Goal: Task Accomplishment & Management: Manage account settings

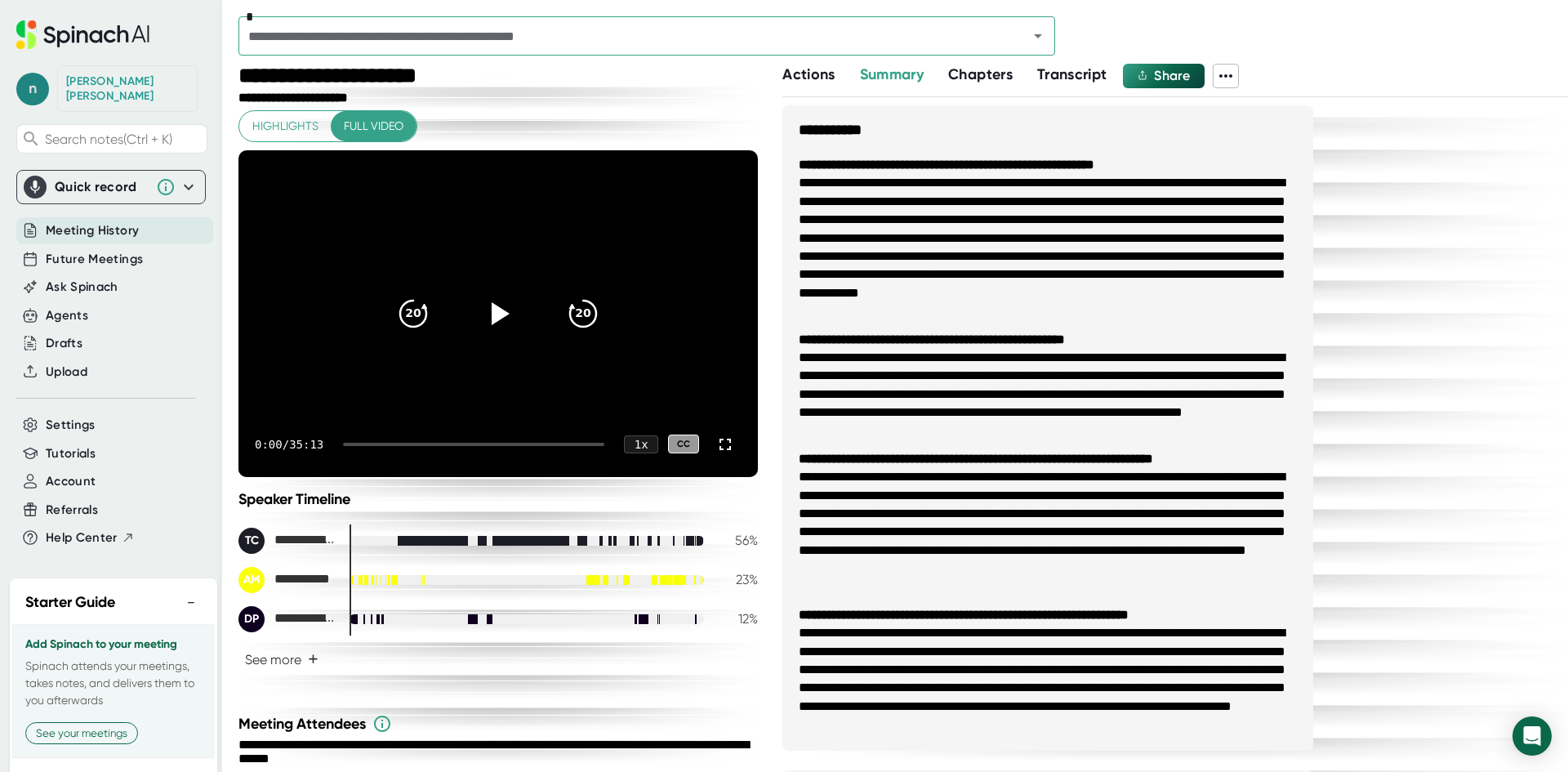
click at [37, 78] on span "n" at bounding box center [32, 88] width 32 height 32
click at [179, 581] on div at bounding box center [784, 386] width 1568 height 772
click at [77, 416] on span "Settings" at bounding box center [70, 425] width 50 height 19
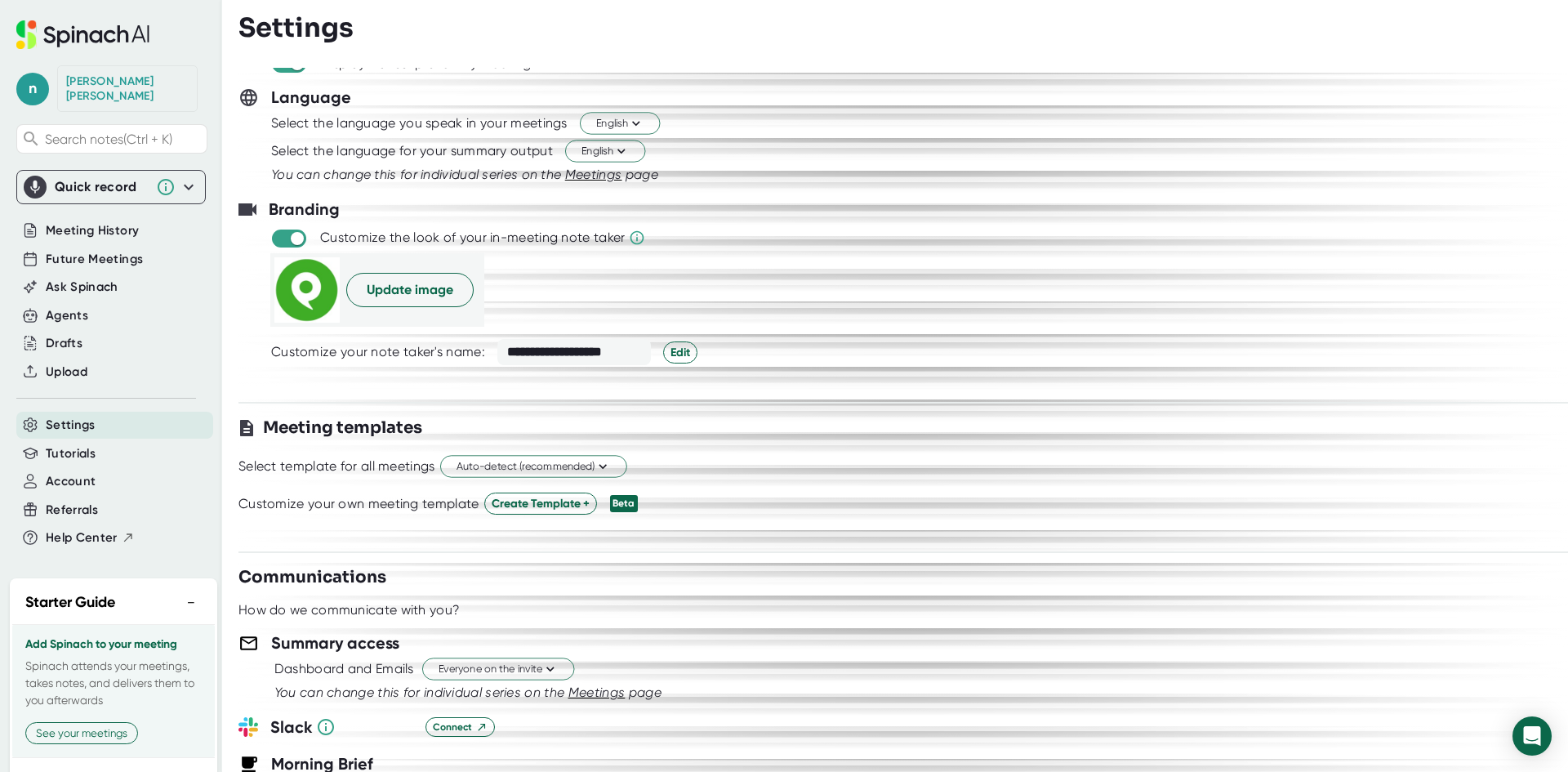
scroll to position [163, 0]
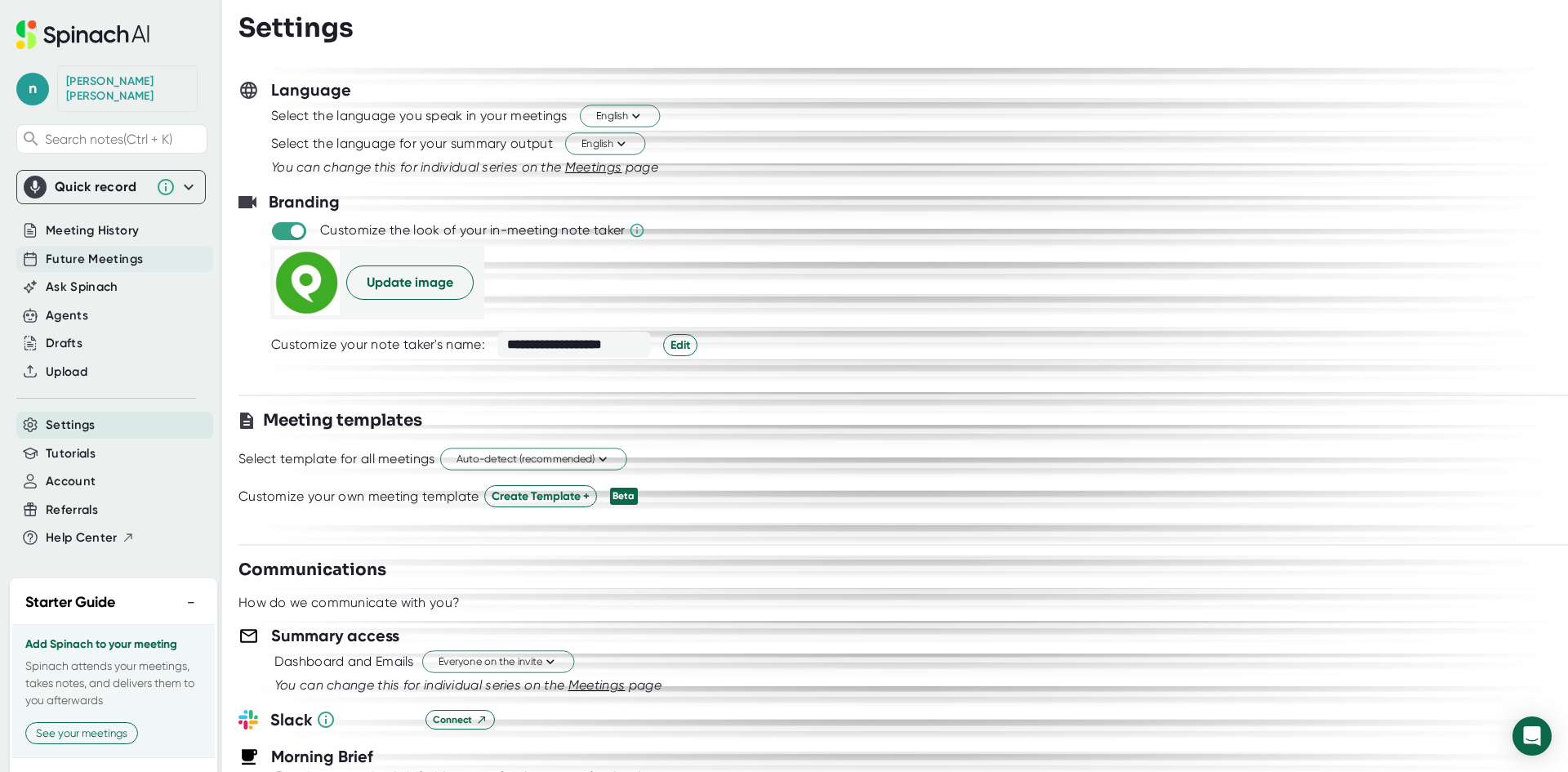
click at [87, 250] on span "Future Meetings" at bounding box center [95, 259] width 98 height 19
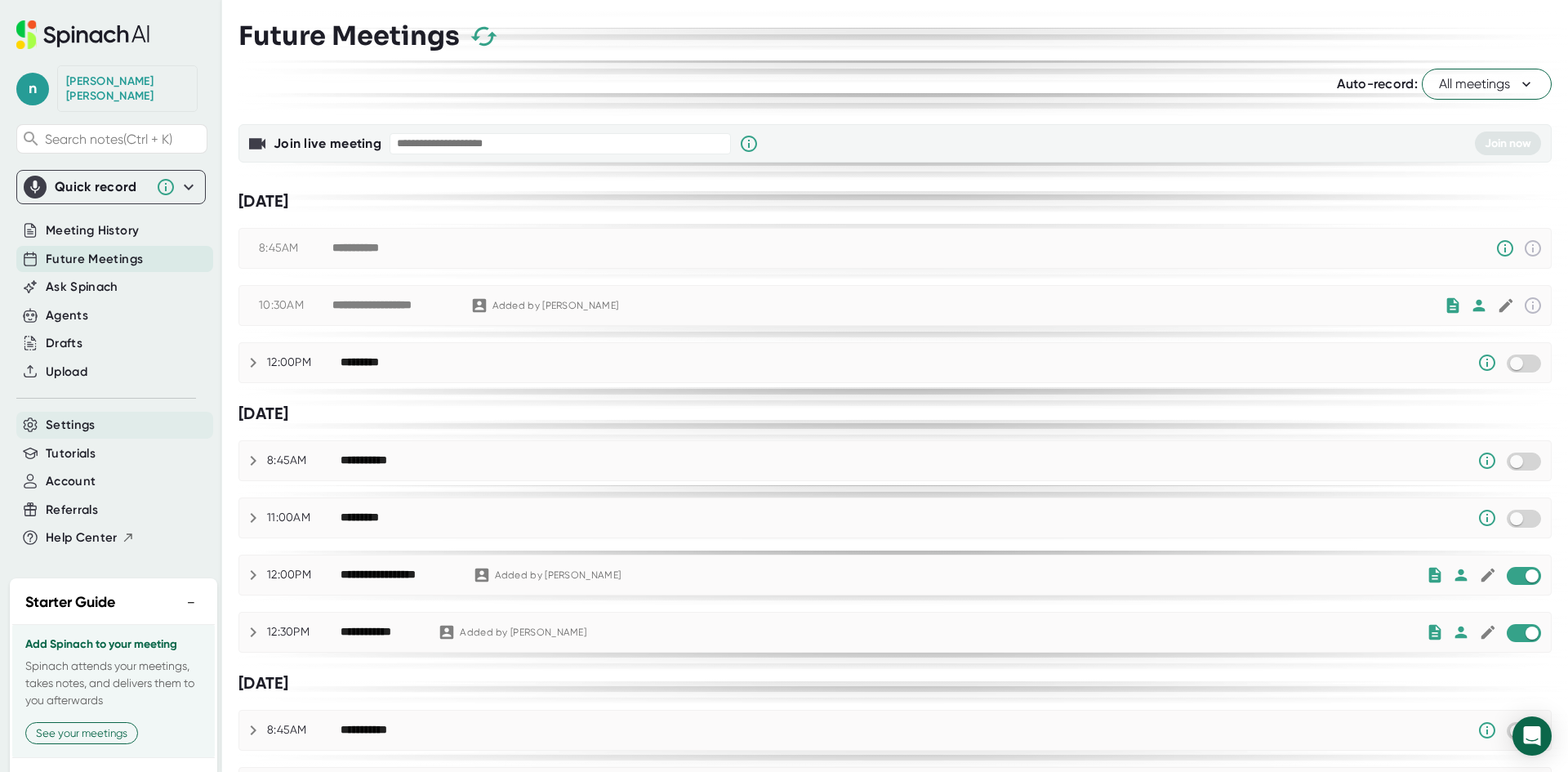
click at [81, 416] on span "Settings" at bounding box center [70, 425] width 50 height 19
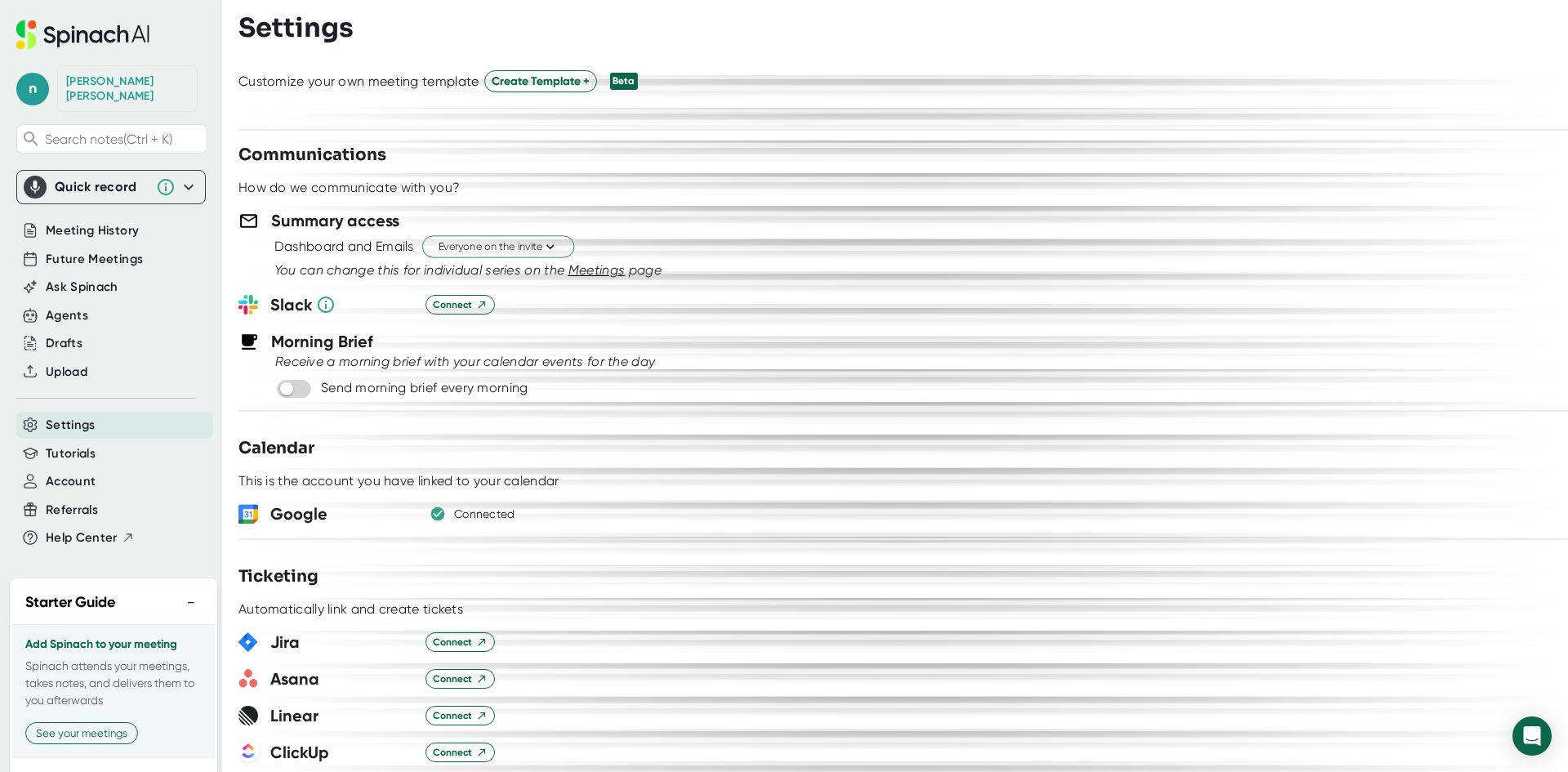
scroll to position [572, 0]
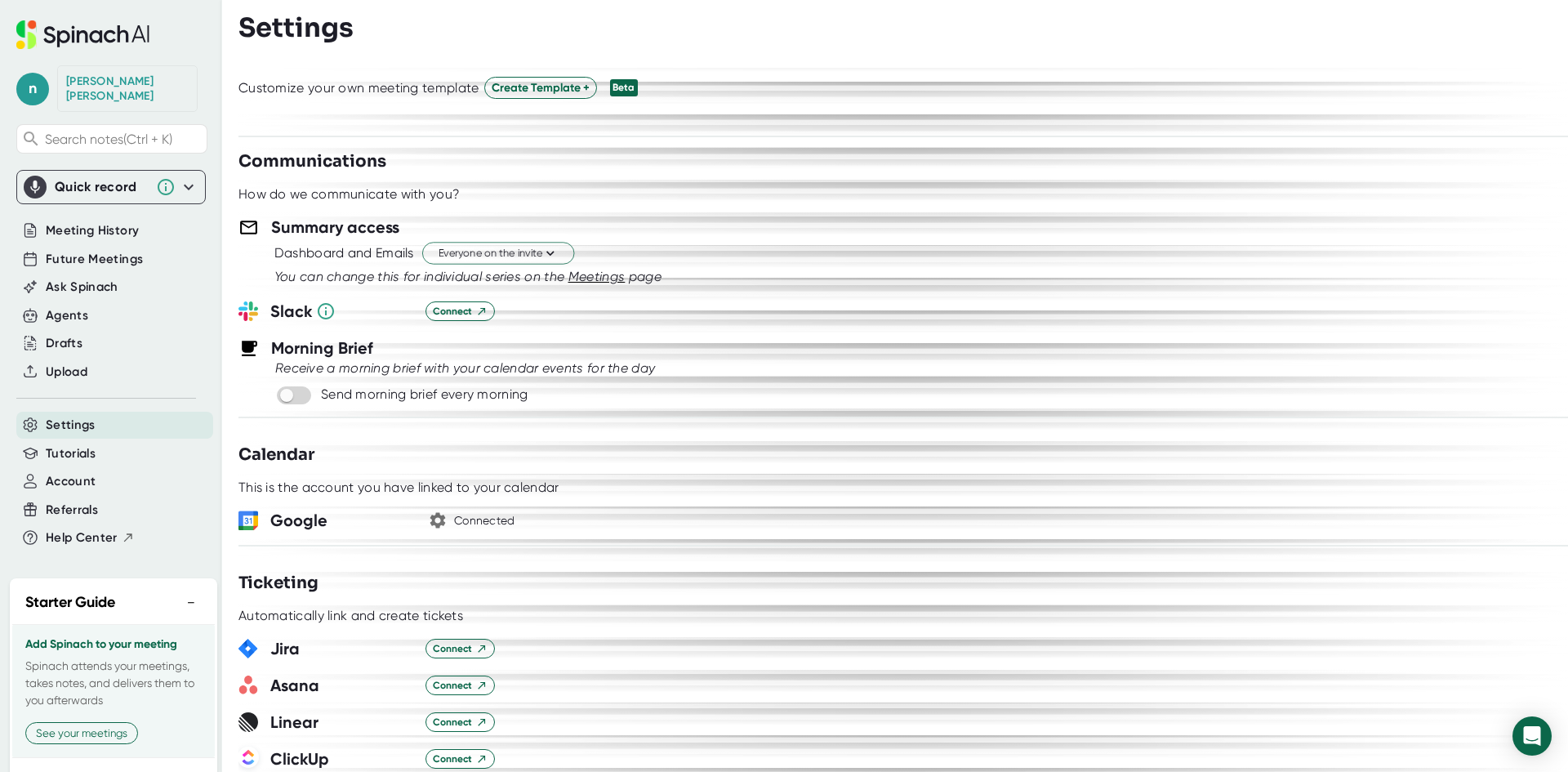
click at [297, 522] on h3 "Google" at bounding box center [342, 520] width 143 height 24
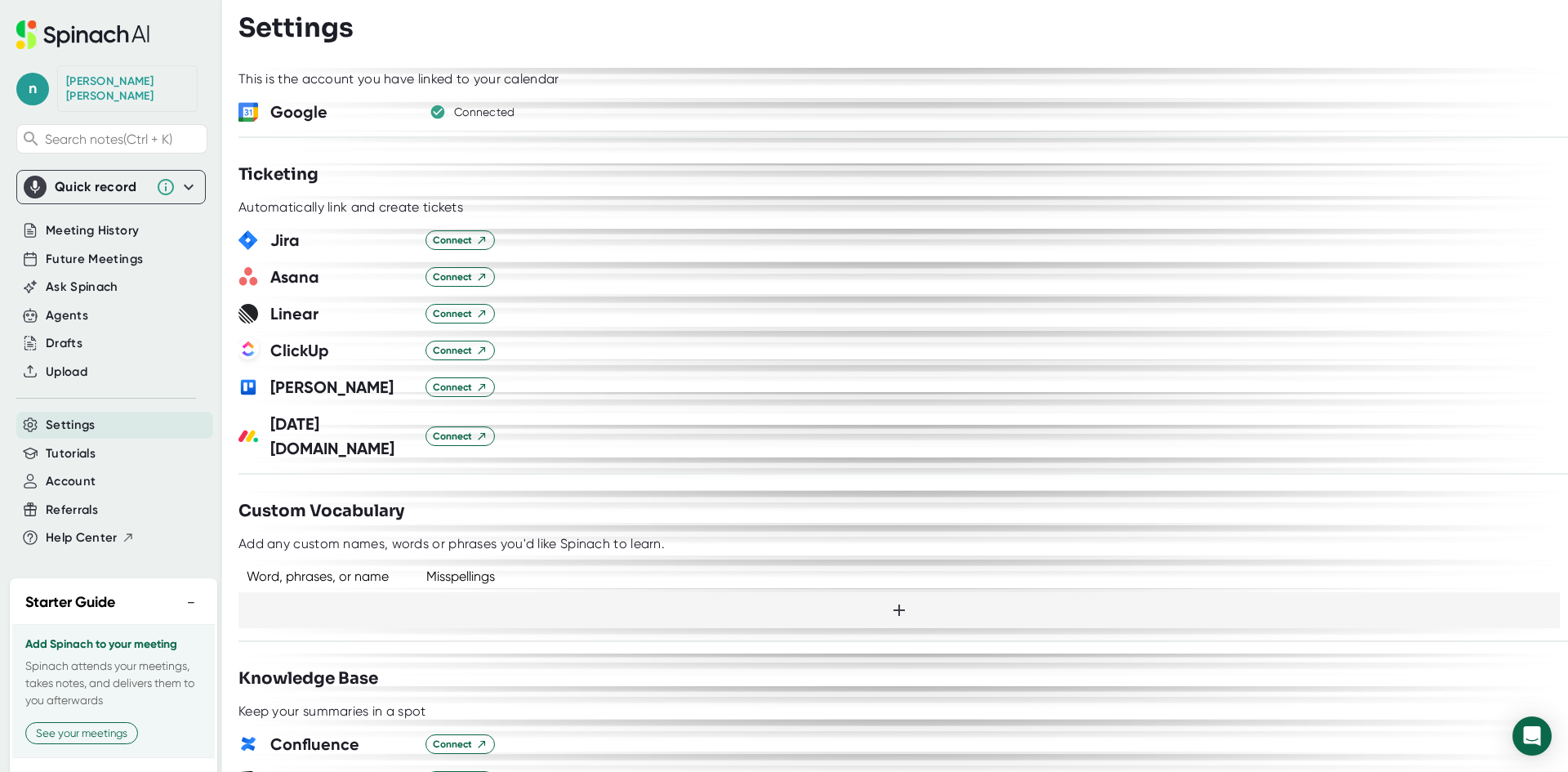
scroll to position [817, 0]
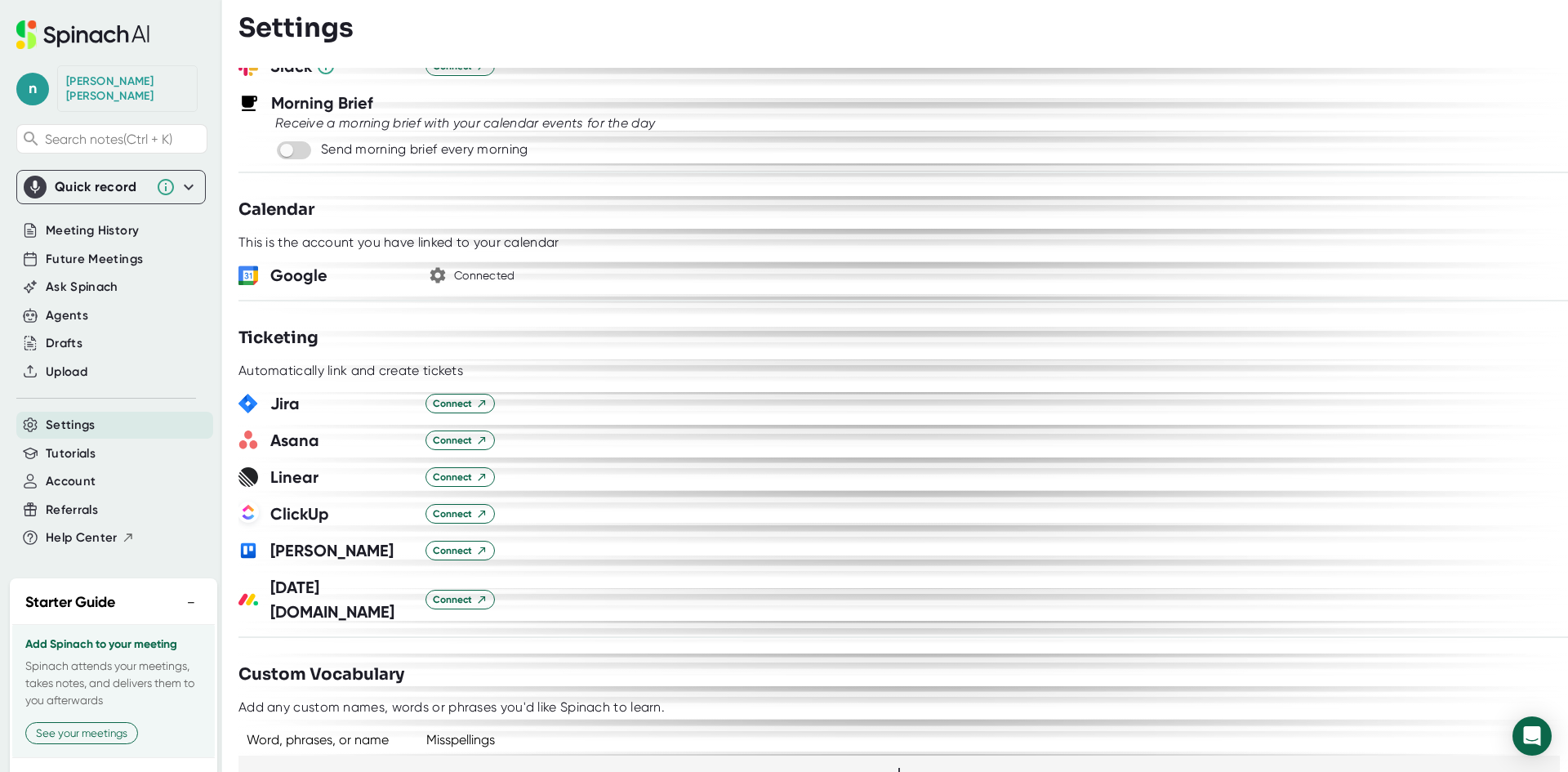
click at [500, 277] on div "Connected" at bounding box center [485, 276] width 62 height 15
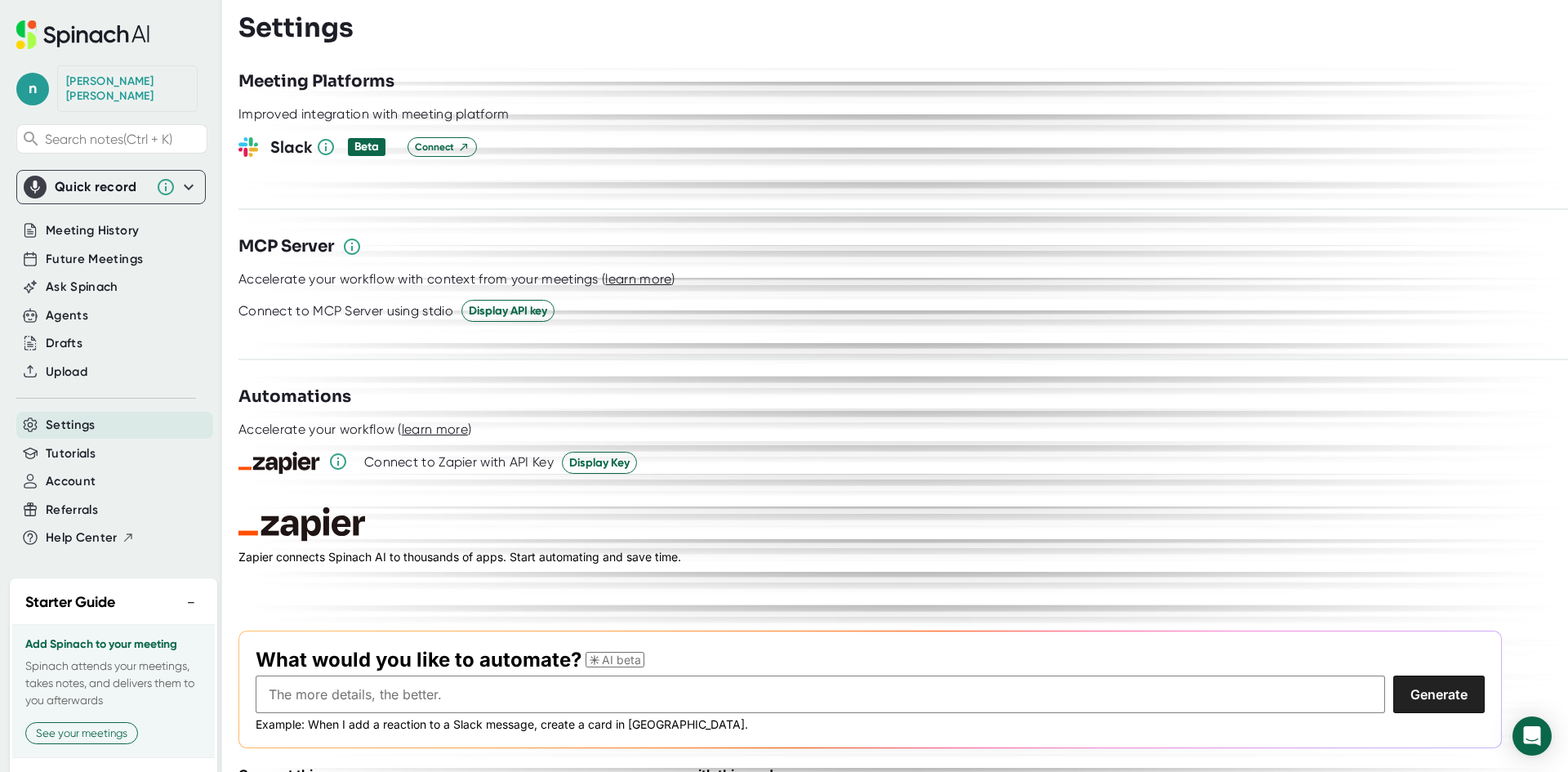
scroll to position [2112, 0]
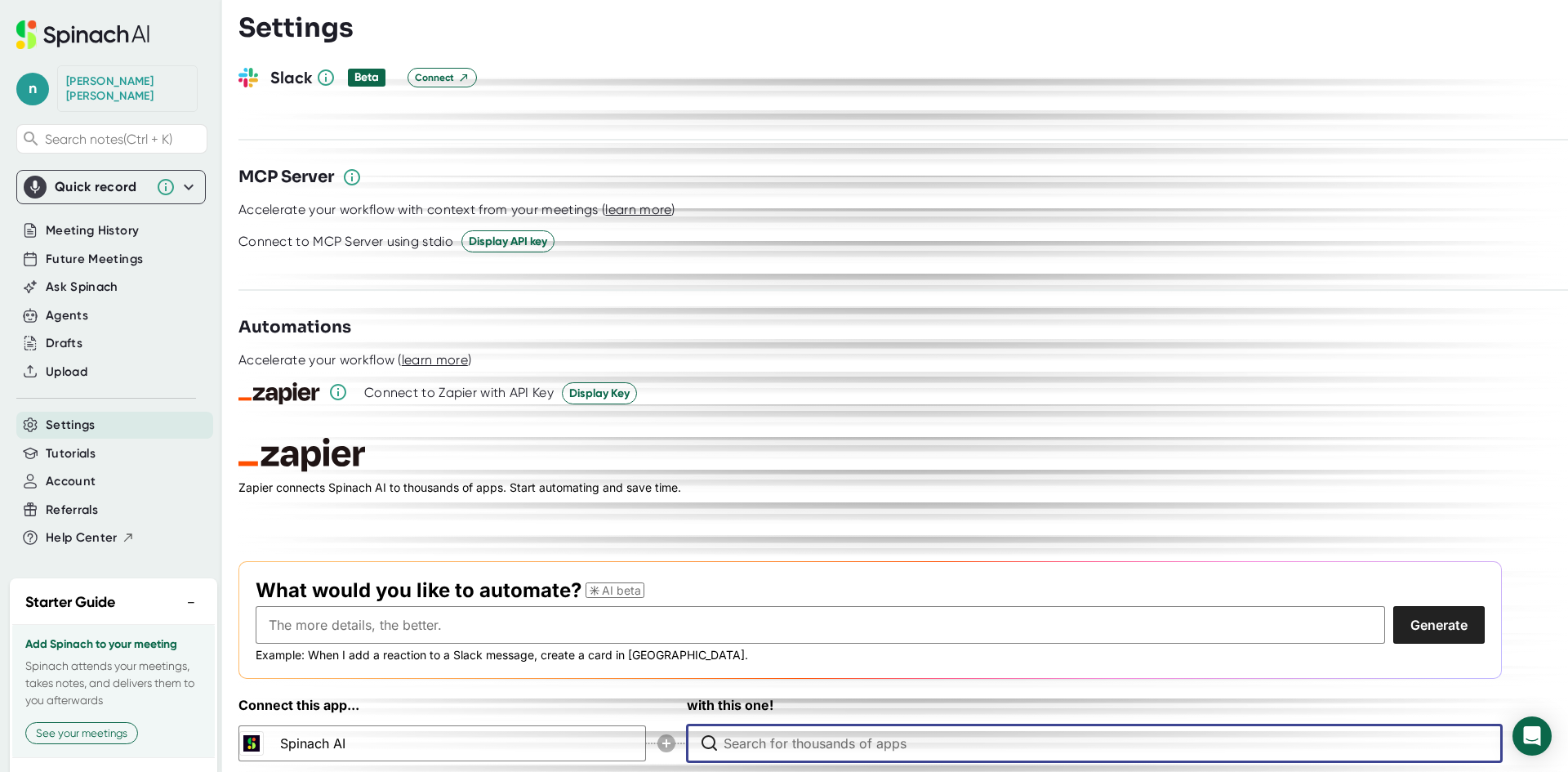
click at [790, 726] on input "Type to search for an app to connect" at bounding box center [1099, 744] width 750 height 36
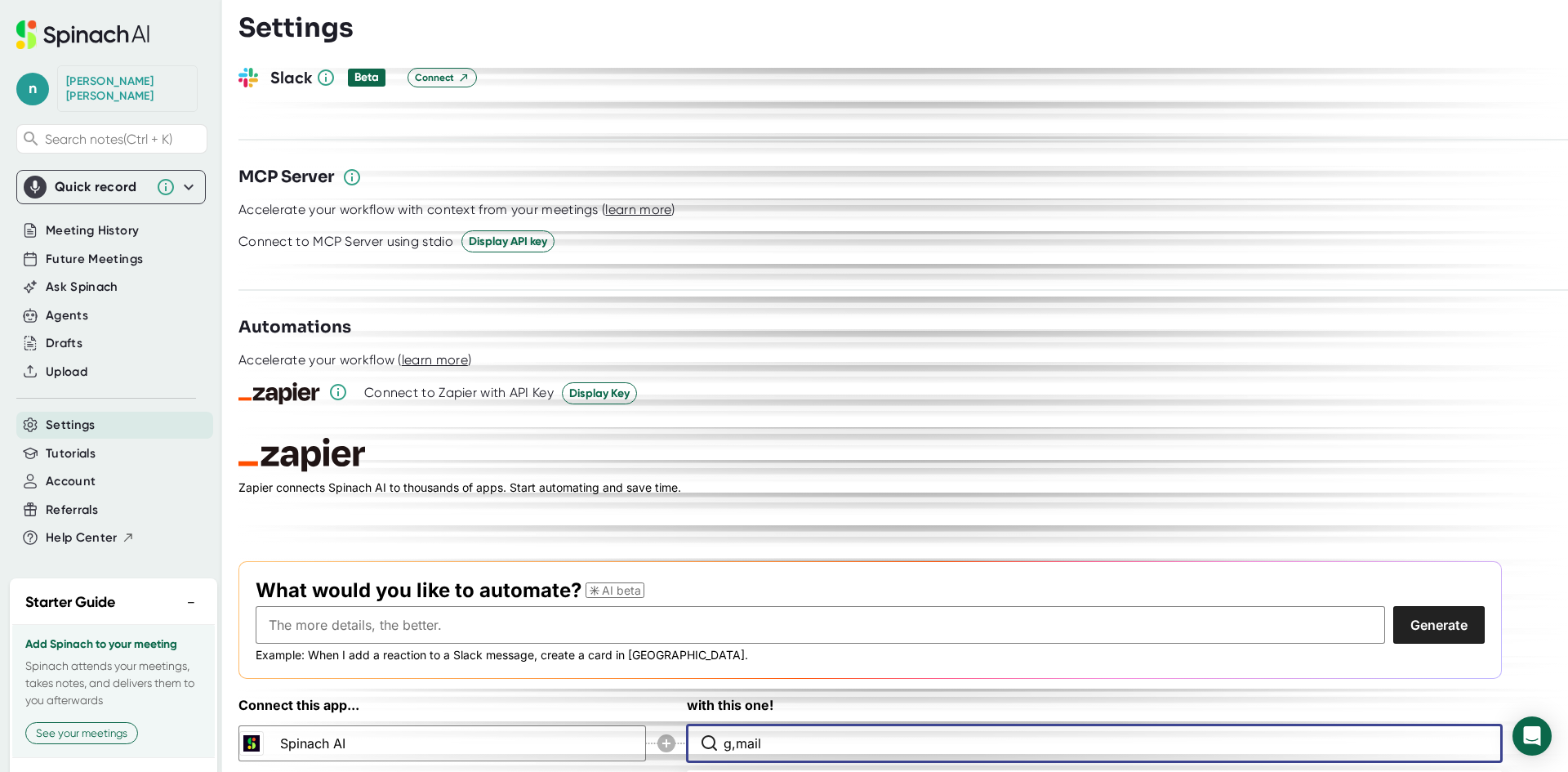
click at [790, 726] on input "g,mail" at bounding box center [1099, 744] width 750 height 36
type input "g,mail"
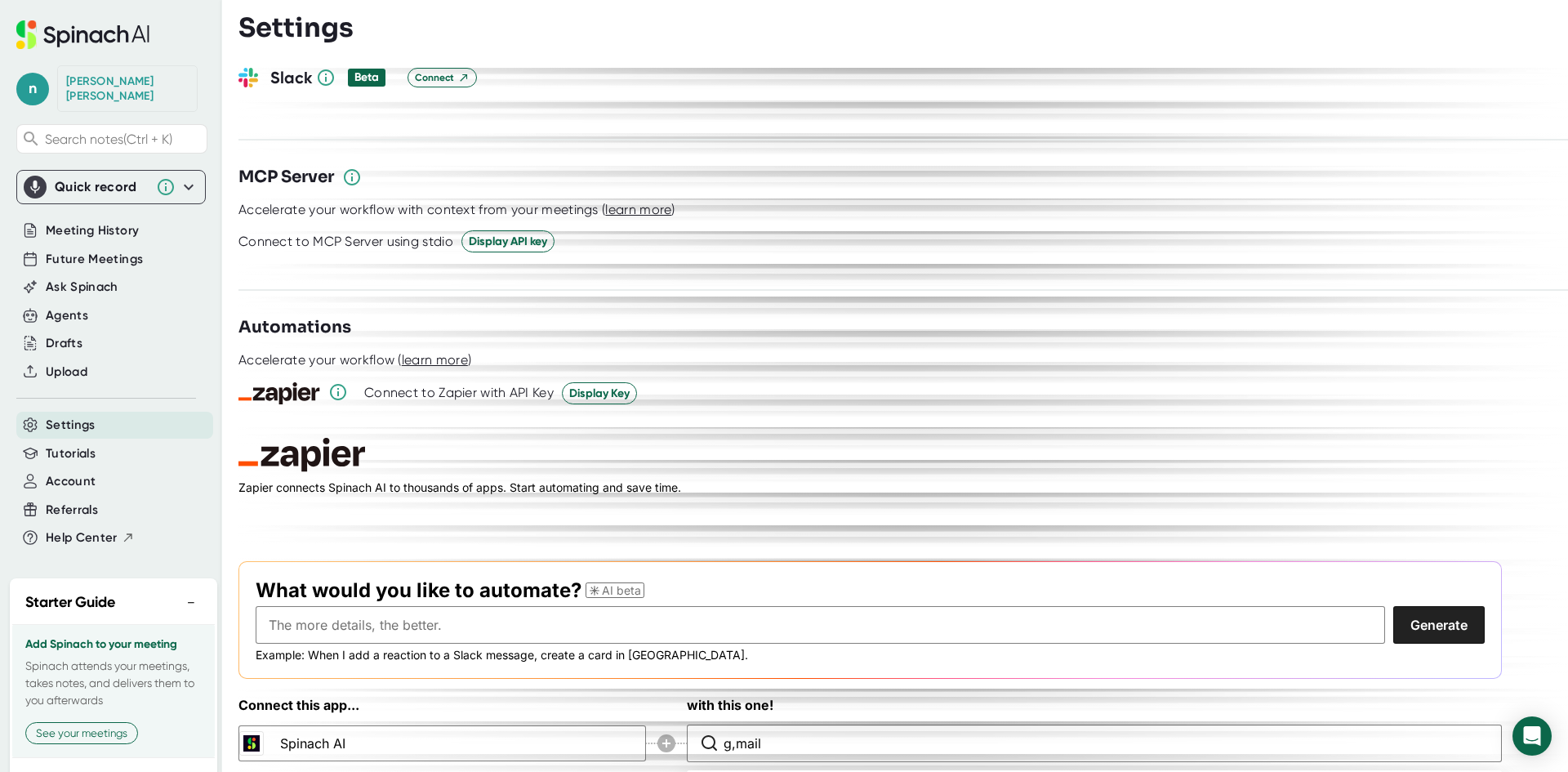
click at [1045, 696] on h3 "with this one!" at bounding box center [1094, 706] width 815 height 20
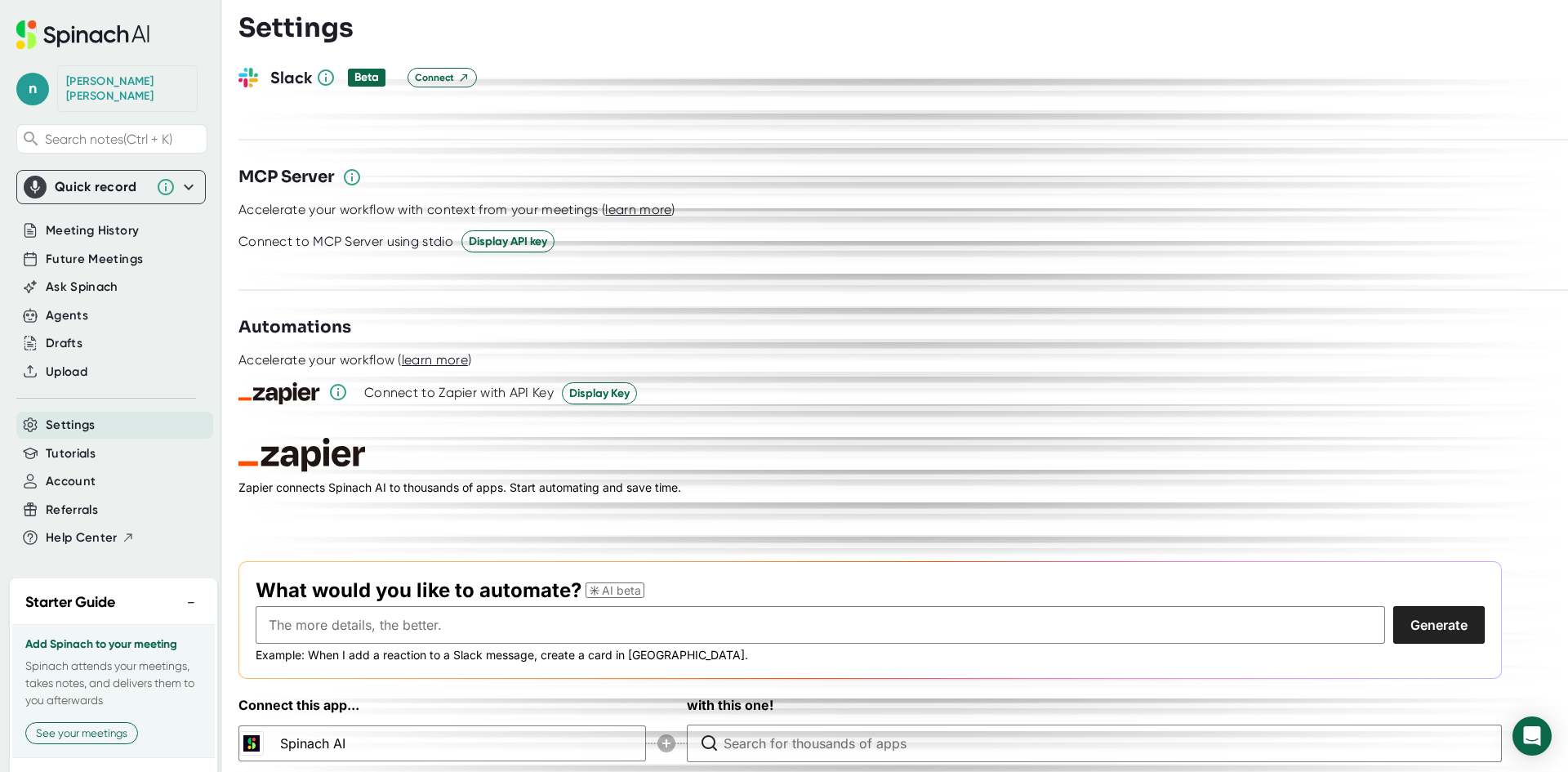
click at [984, 381] on div "Connect to Zapier with API Key Display Key" at bounding box center [903, 393] width 1330 height 24
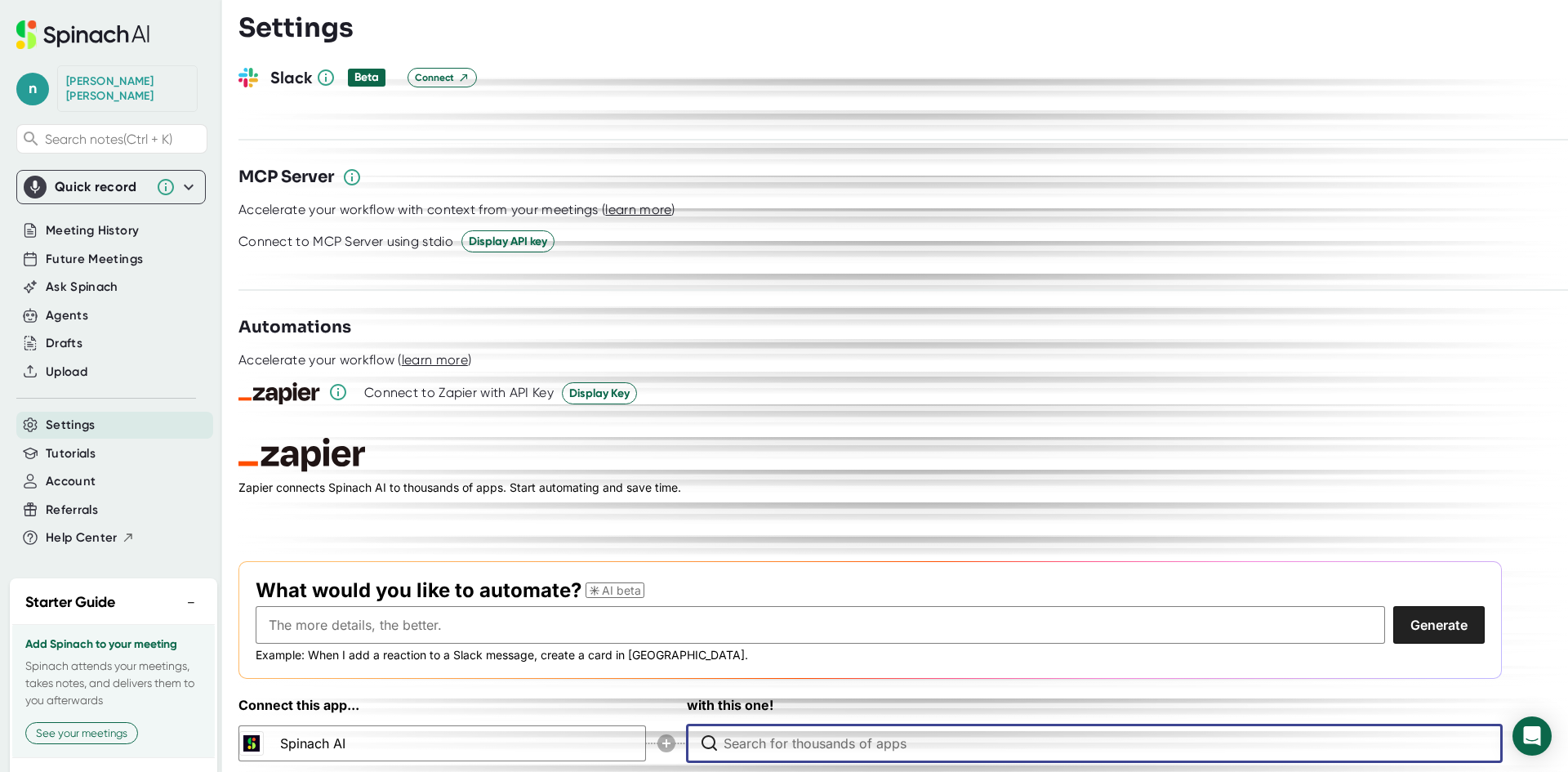
click at [925, 726] on input "Type to search for an app to connect" at bounding box center [1099, 744] width 750 height 36
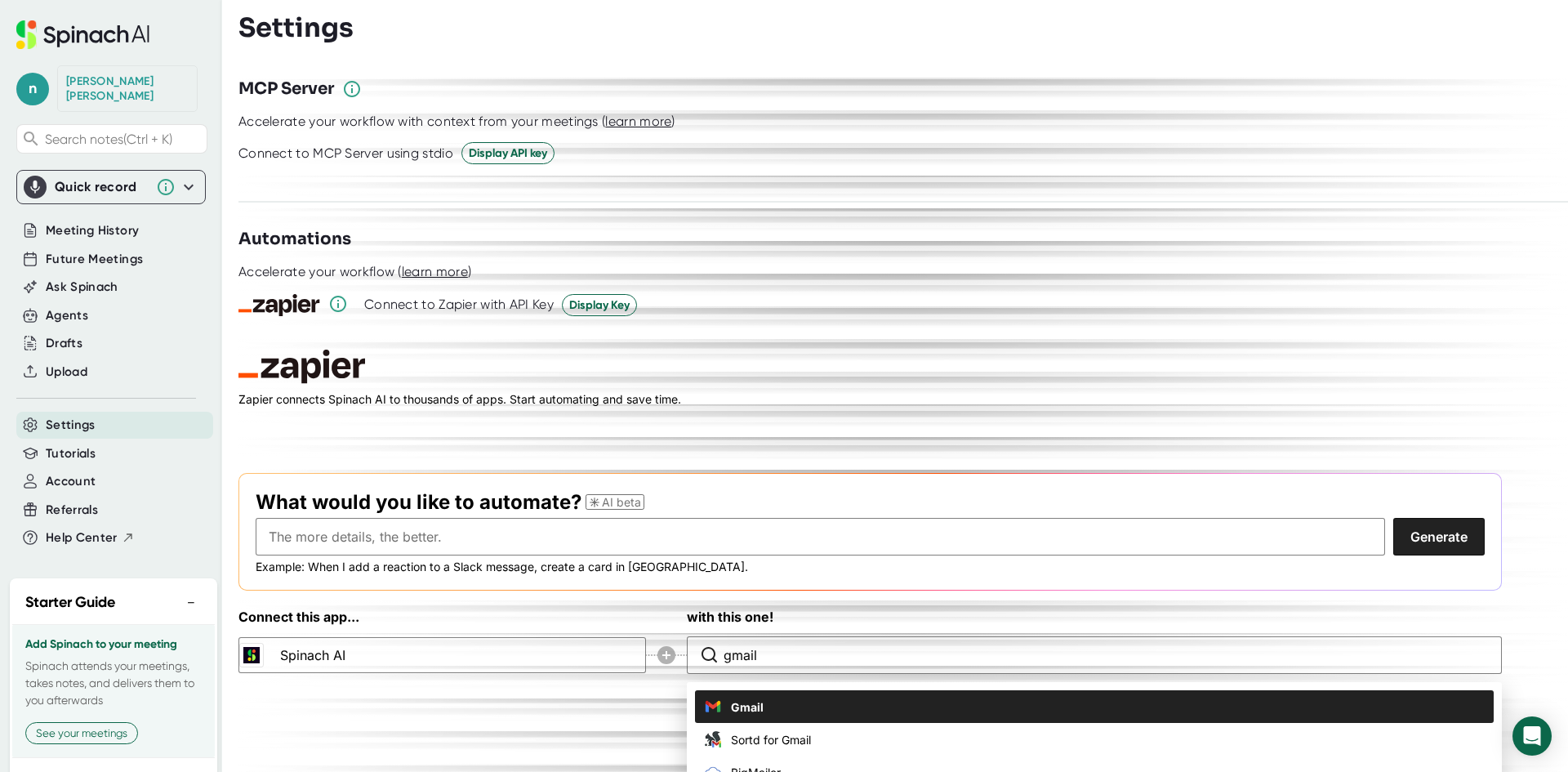
click at [844, 691] on li "Gmail" at bounding box center [1095, 707] width 799 height 32
type input "Gmail"
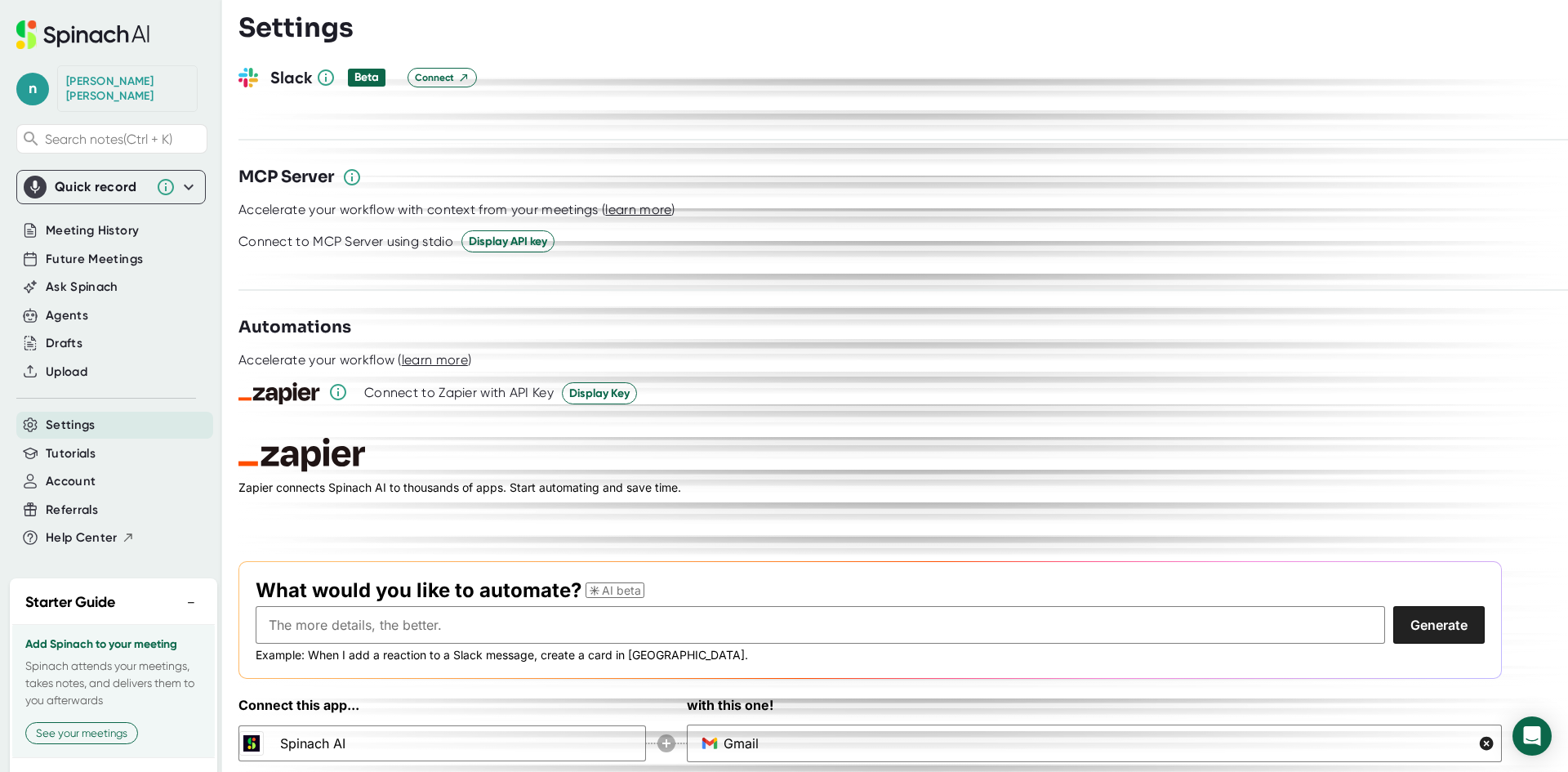
click at [1338, 352] on div "Accelerate your workflow ( learn more )" at bounding box center [903, 360] width 1330 height 17
click at [434, 606] on input "text" at bounding box center [821, 624] width 1129 height 37
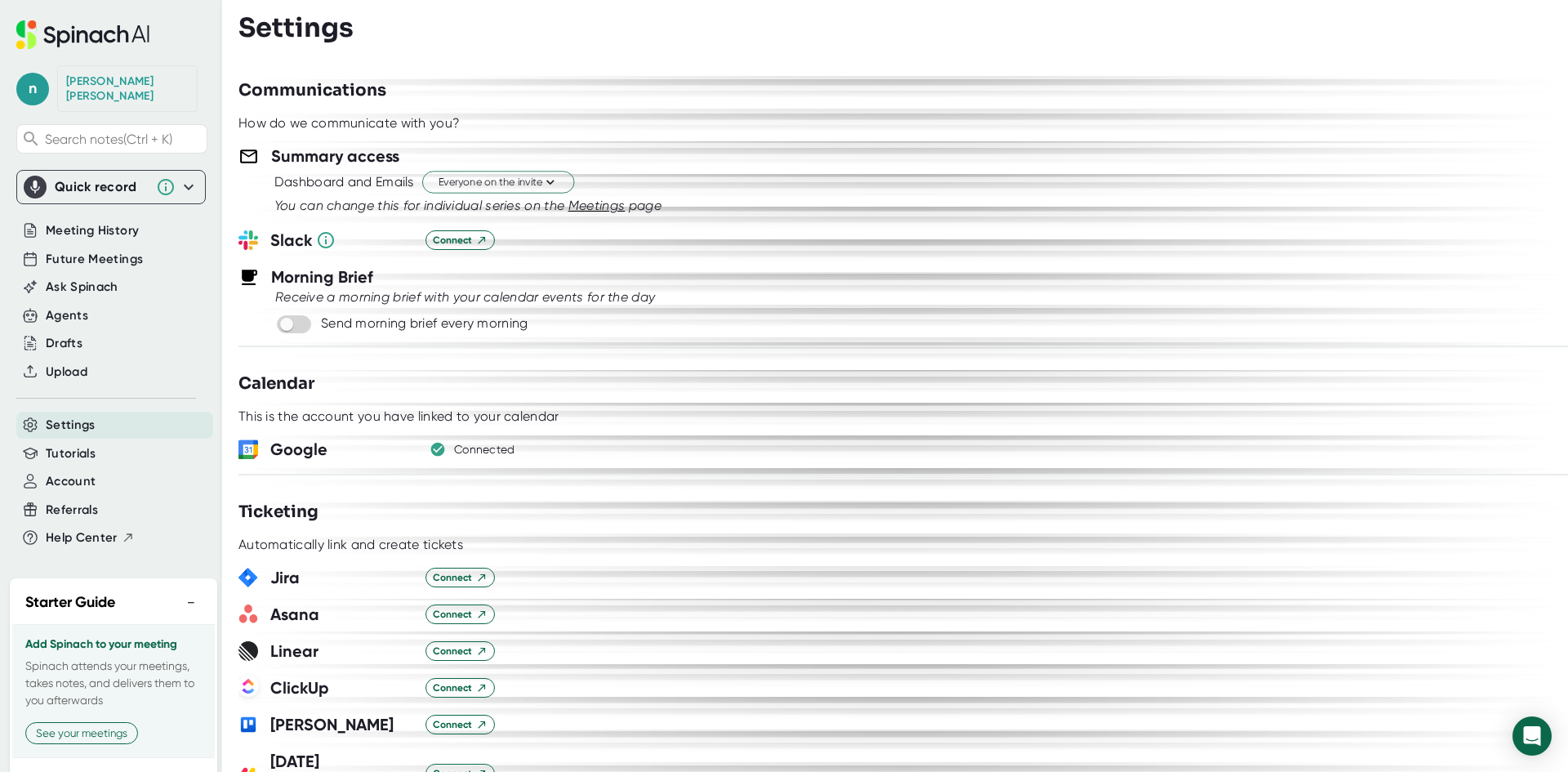
scroll to position [641, 0]
click at [182, 591] on button "−" at bounding box center [191, 603] width 21 height 23
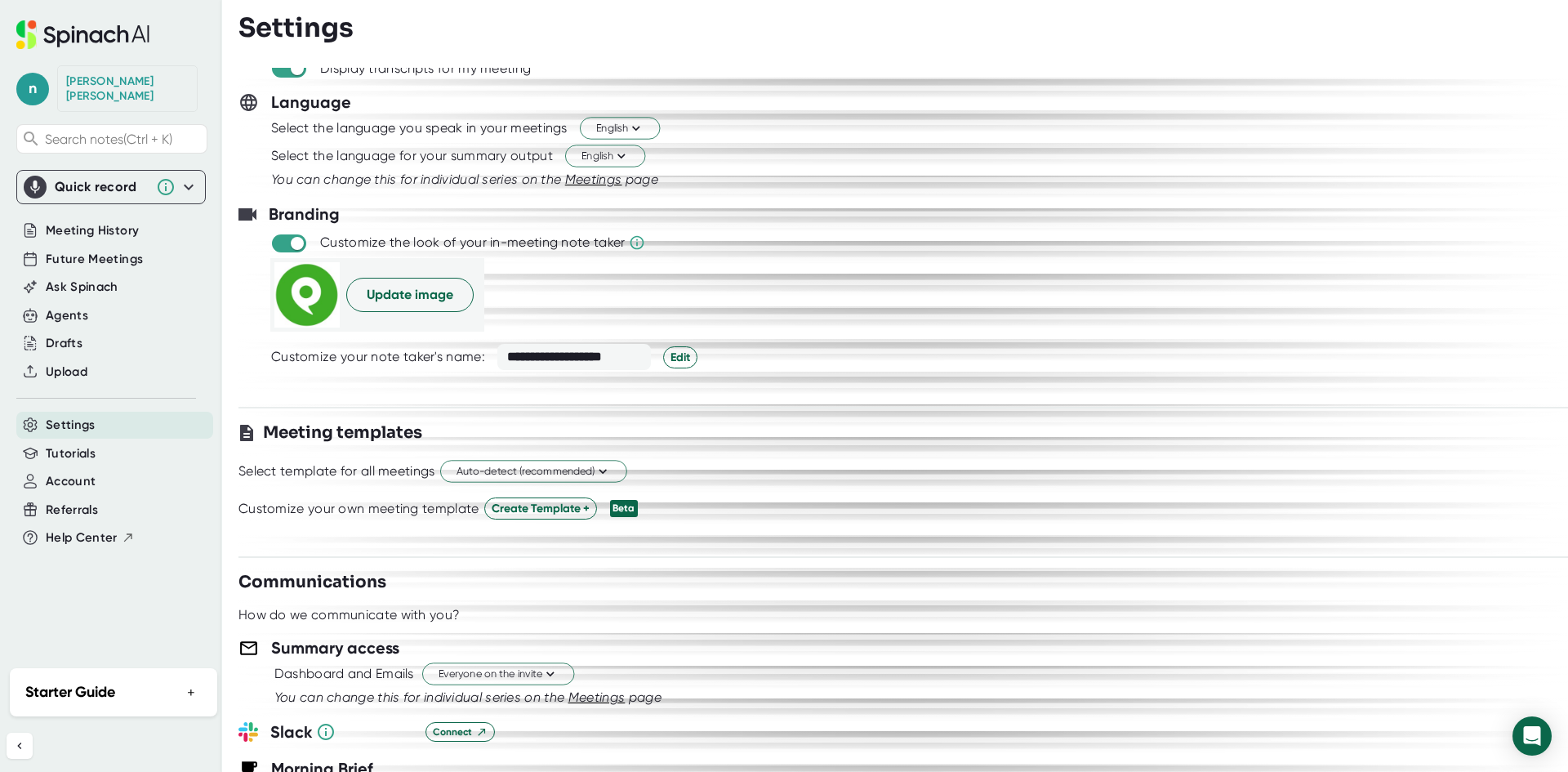
scroll to position [69, 0]
